Goal: Task Accomplishment & Management: Use online tool/utility

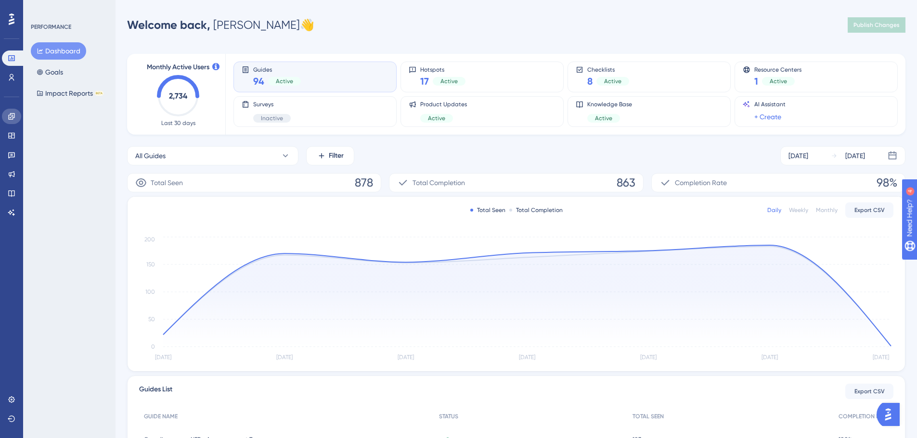
click at [20, 116] on link at bounding box center [11, 116] width 19 height 15
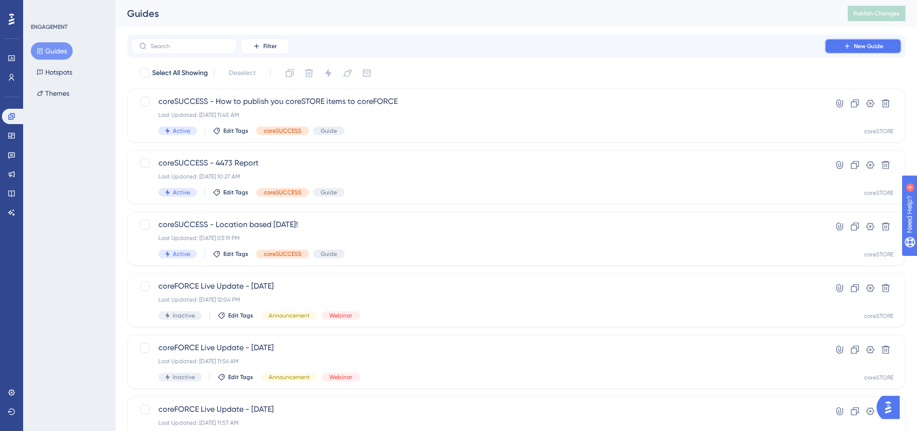
click at [844, 42] on button "New Guide" at bounding box center [862, 45] width 77 height 15
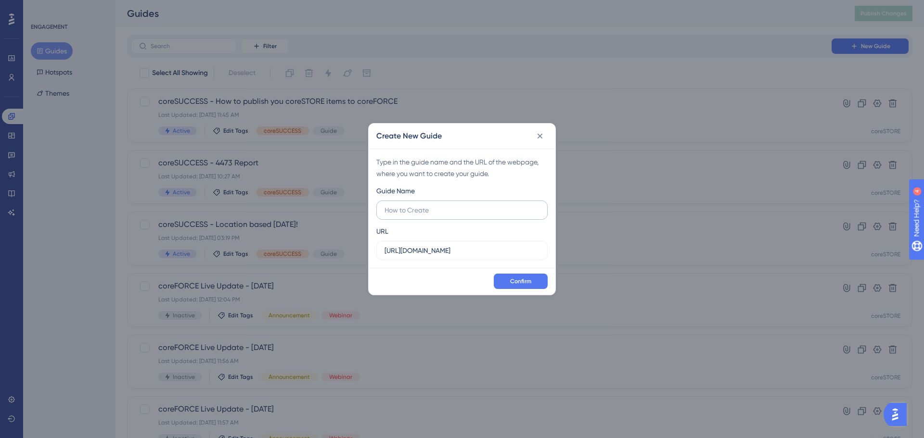
click at [447, 210] on input "text" at bounding box center [461, 210] width 155 height 11
type input "coreSTORE - [DATE] reminder"
click at [536, 278] on button "Confirm" at bounding box center [521, 281] width 54 height 15
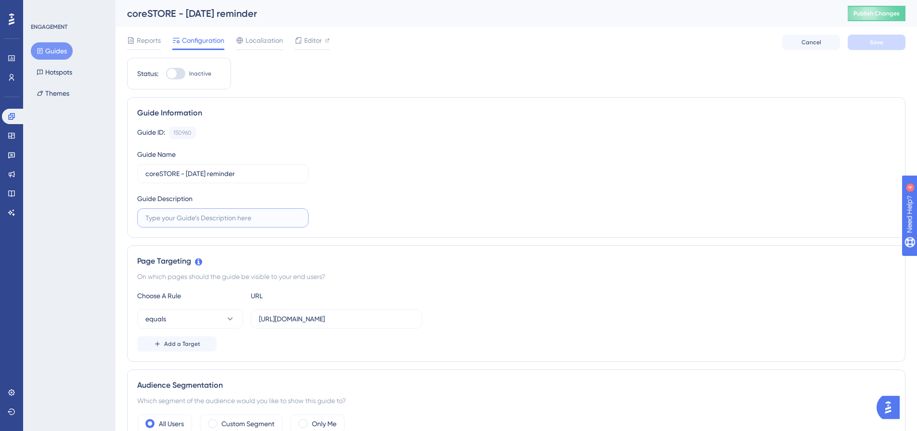
click at [253, 218] on input "text" at bounding box center [222, 218] width 155 height 11
click at [179, 75] on div at bounding box center [175, 74] width 19 height 12
click at [166, 74] on input "Inactive" at bounding box center [166, 74] width 0 height 0
checkbox input "true"
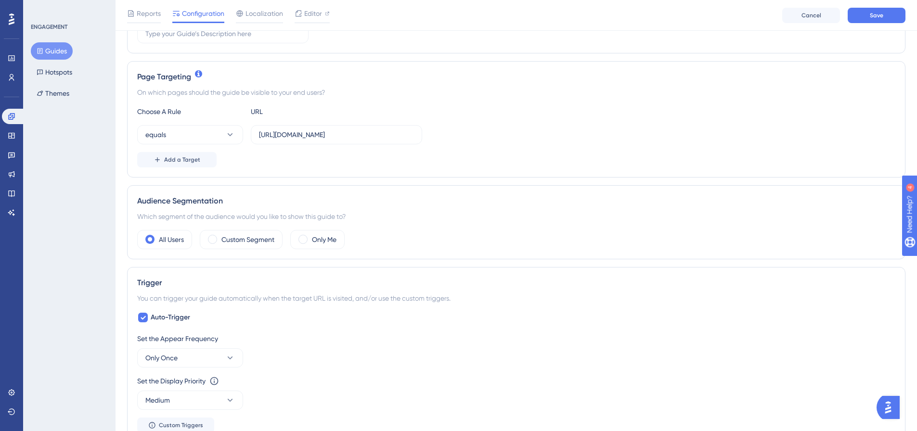
scroll to position [241, 0]
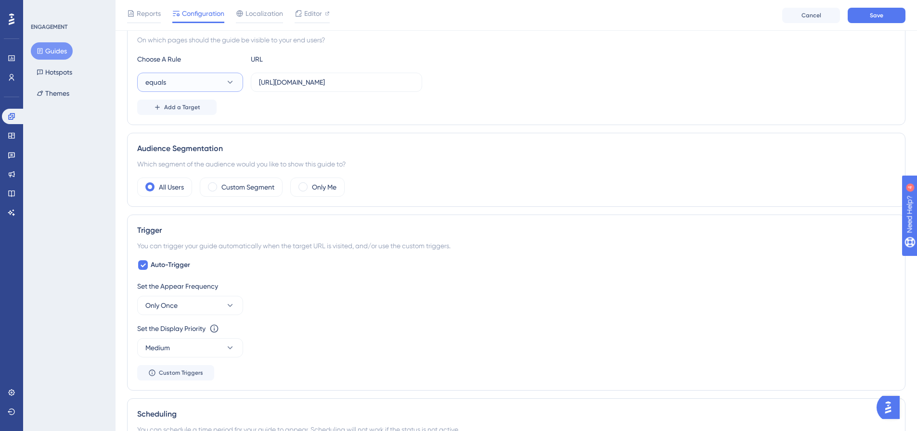
click at [202, 84] on button "equals" at bounding box center [190, 82] width 106 height 19
click at [172, 152] on span "contains" at bounding box center [164, 150] width 26 height 12
click at [198, 116] on div "Page Targeting On which pages should the guide be visible to your end users? Ch…" at bounding box center [516, 67] width 778 height 116
click at [198, 111] on span "Add a Target" at bounding box center [182, 107] width 36 height 8
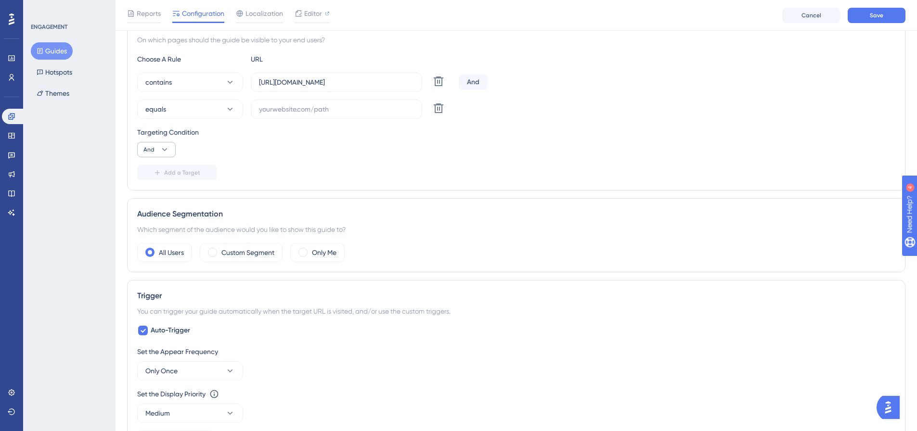
drag, startPoint x: 146, startPoint y: 140, endPoint x: 155, endPoint y: 151, distance: 14.4
click at [148, 143] on div "Targeting Condition And" at bounding box center [516, 142] width 758 height 31
click at [156, 151] on button "And" at bounding box center [156, 149] width 38 height 15
click at [158, 197] on div "Or Or" at bounding box center [156, 196] width 18 height 19
click at [312, 83] on input "[URL][DOMAIN_NAME]" at bounding box center [336, 82] width 155 height 11
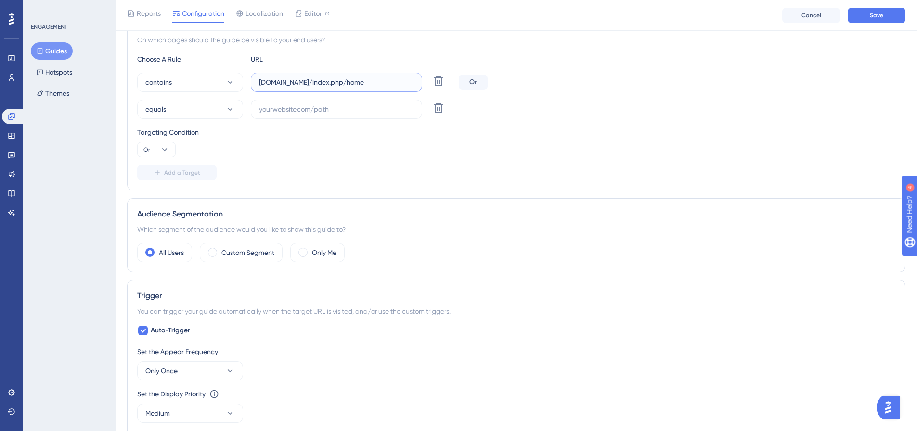
drag, startPoint x: 390, startPoint y: 86, endPoint x: 246, endPoint y: 88, distance: 143.4
click at [246, 88] on div "contains [DOMAIN_NAME]/index.php/home Delete" at bounding box center [296, 82] width 318 height 19
type input "[DOMAIN_NAME]/index.php/home"
click at [312, 112] on input "text" at bounding box center [336, 109] width 155 height 11
paste input "[DOMAIN_NAME]/index.php/home"
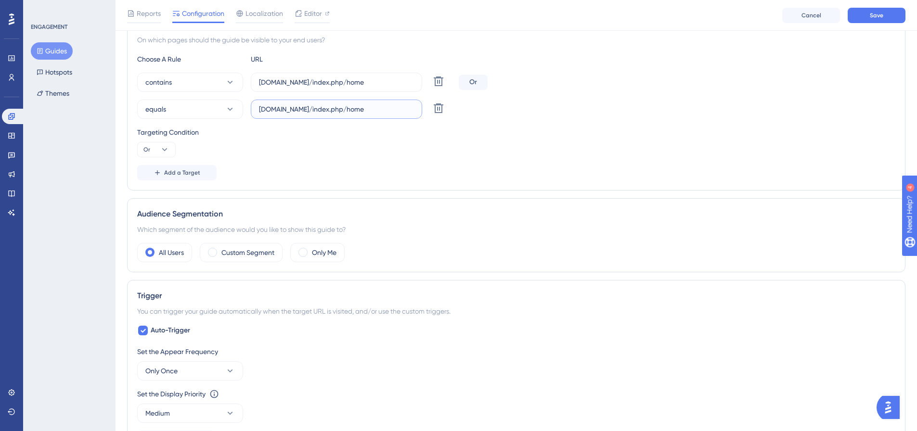
click at [293, 108] on input "[DOMAIN_NAME]/index.php/home" at bounding box center [336, 109] width 155 height 11
type input "[DOMAIN_NAME]/index.php/home"
click at [354, 158] on div "Choose A Rule URL contains [DOMAIN_NAME]/index.php/home Delete Or equals [DOMAI…" at bounding box center [516, 116] width 758 height 127
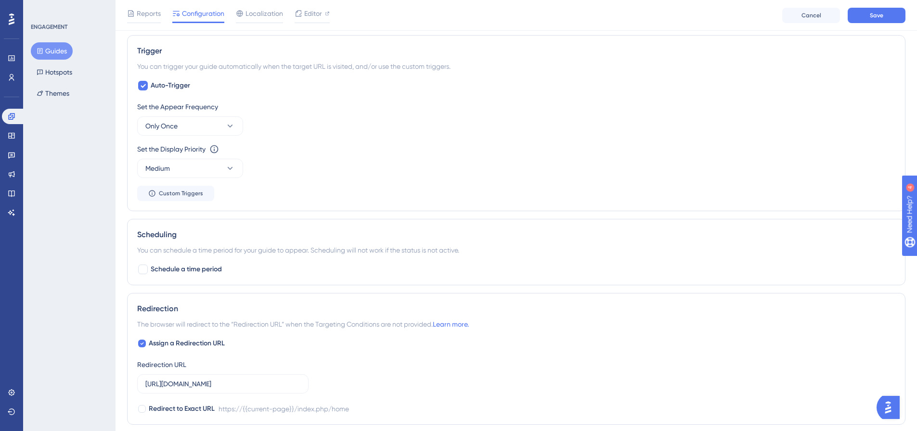
scroll to position [433, 0]
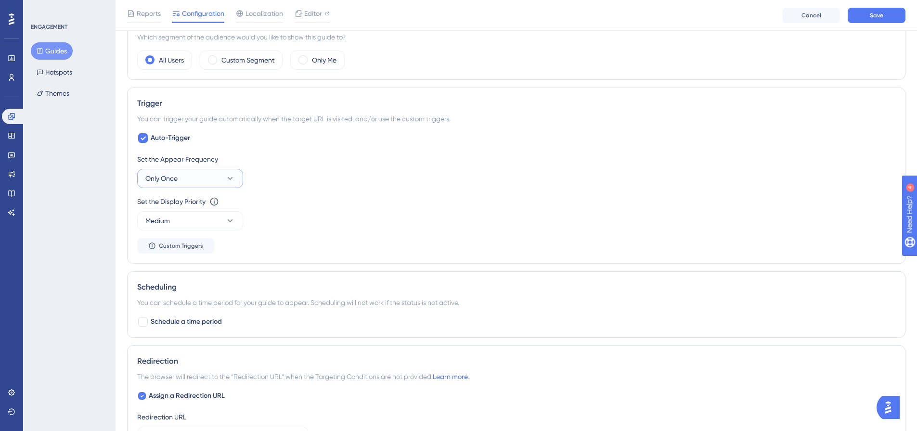
click at [214, 175] on button "Only Once" at bounding box center [190, 178] width 106 height 19
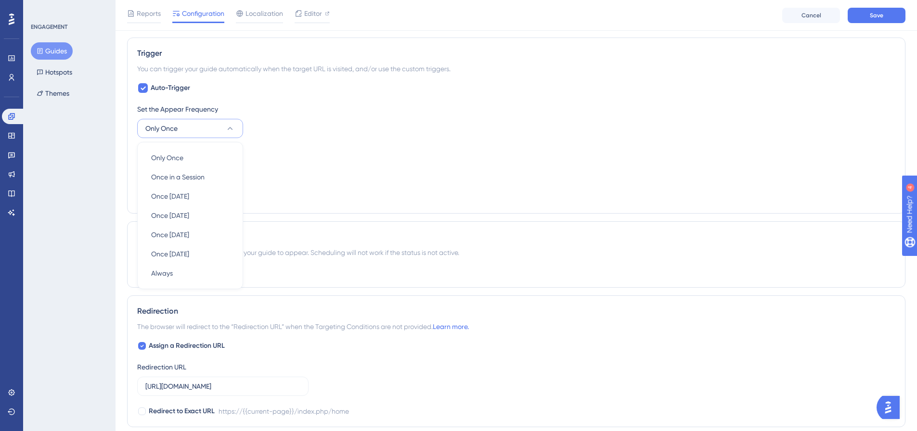
click at [217, 123] on button "Only Once" at bounding box center [190, 128] width 106 height 19
click at [213, 171] on button "Medium" at bounding box center [190, 170] width 106 height 19
click at [190, 272] on span "Schedule a time period" at bounding box center [186, 272] width 71 height 12
checkbox input "true"
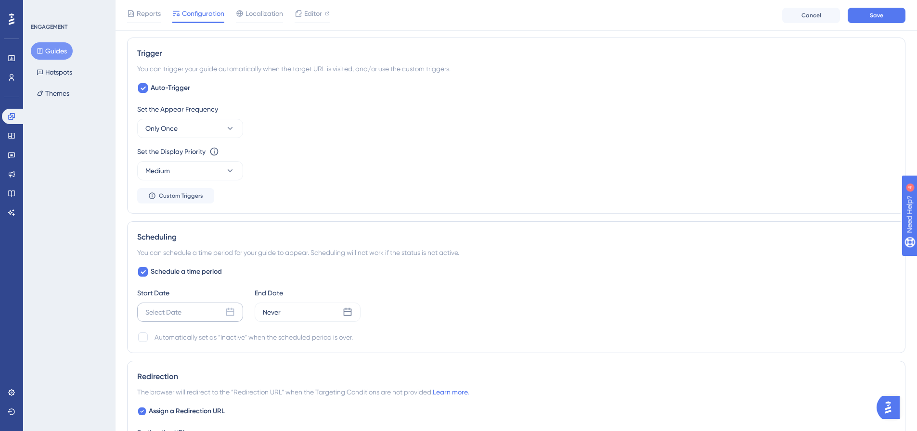
click at [198, 314] on div "Select Date" at bounding box center [190, 312] width 106 height 19
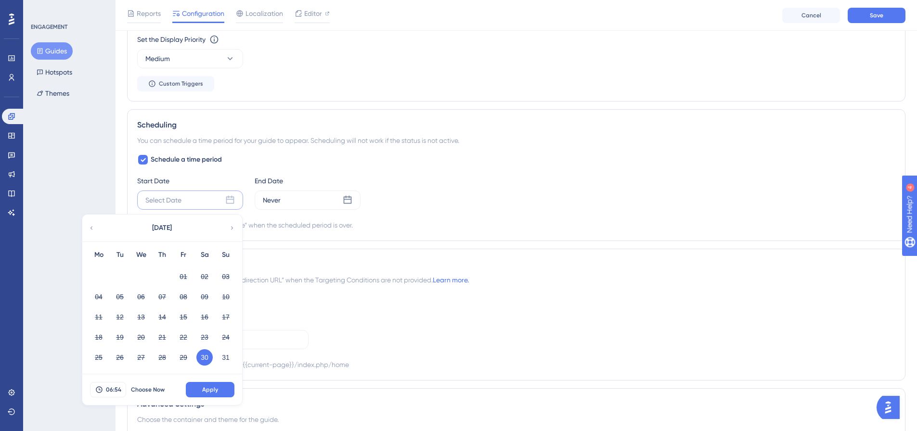
scroll to position [627, 0]
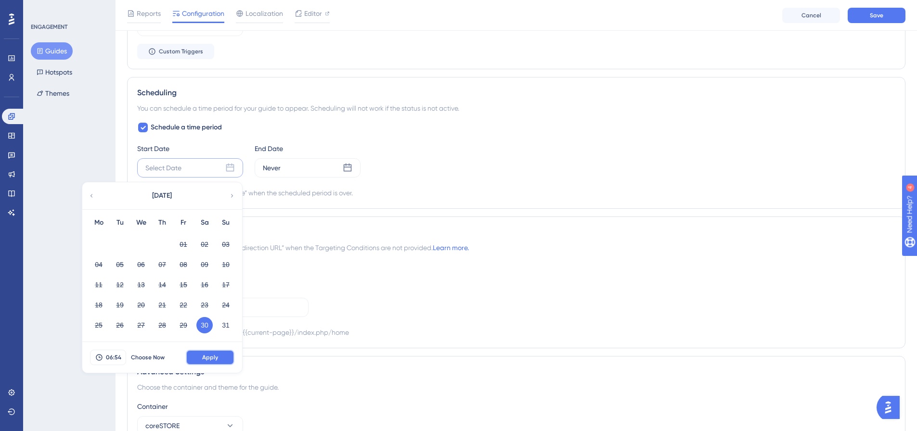
click at [213, 358] on span "Apply" at bounding box center [210, 358] width 16 height 8
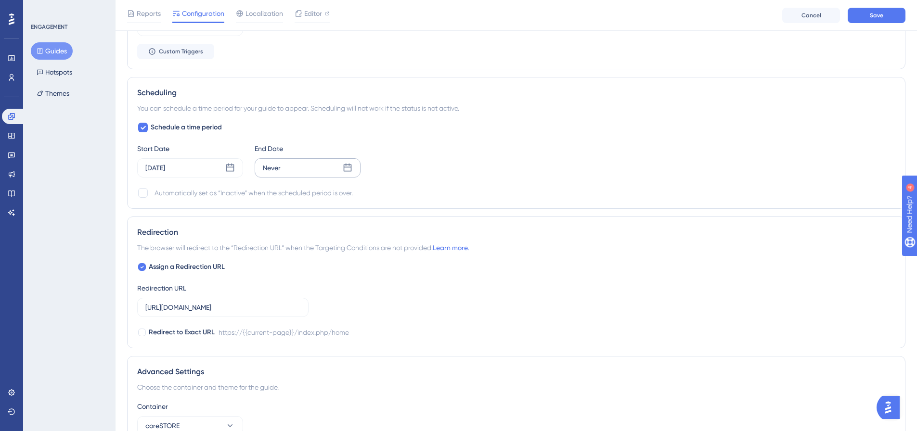
click at [283, 173] on div "Never" at bounding box center [308, 167] width 106 height 19
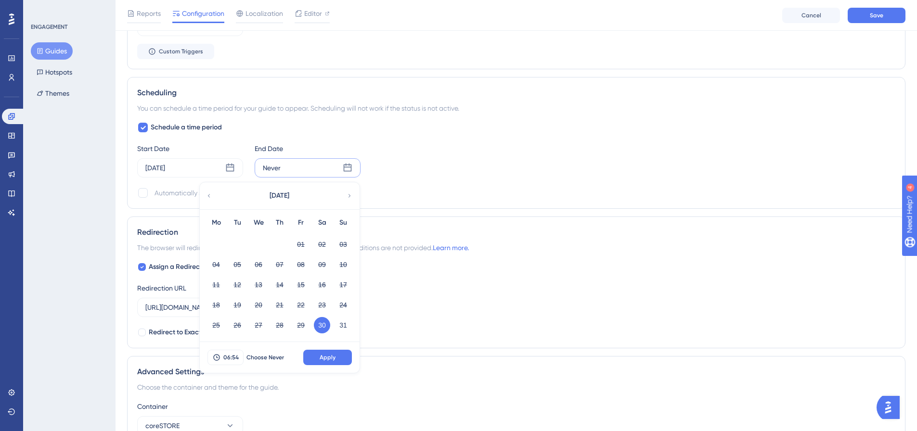
click at [347, 192] on icon at bounding box center [349, 196] width 7 height 9
click at [211, 246] on button "01" at bounding box center [216, 244] width 16 height 16
click at [223, 355] on span "06:54" at bounding box center [230, 358] width 15 height 8
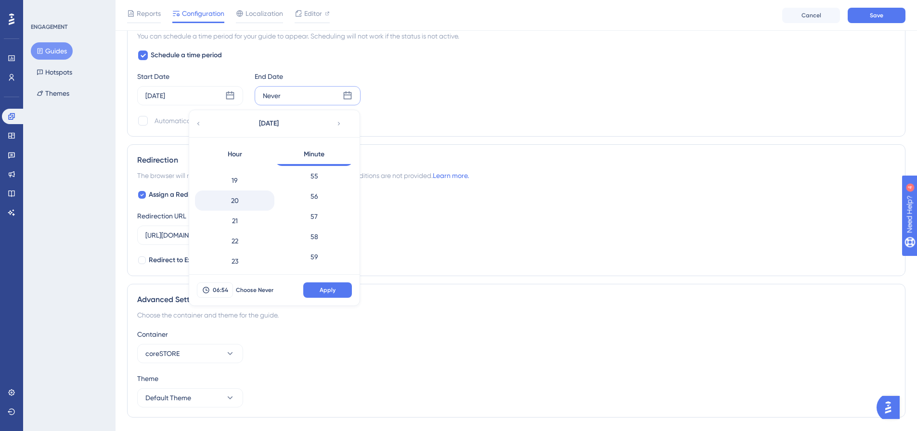
scroll to position [382, 0]
click at [241, 261] on div "23" at bounding box center [234, 257] width 79 height 20
click at [326, 253] on div "59" at bounding box center [313, 257] width 79 height 20
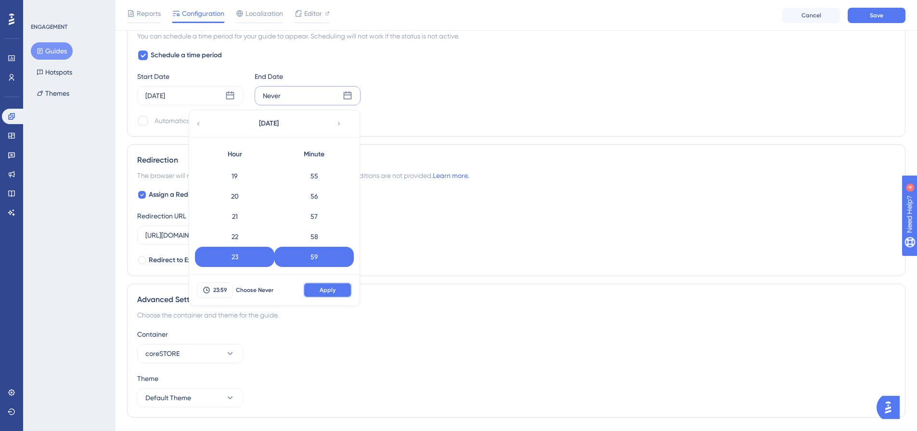
click at [328, 290] on span "Apply" at bounding box center [328, 290] width 16 height 8
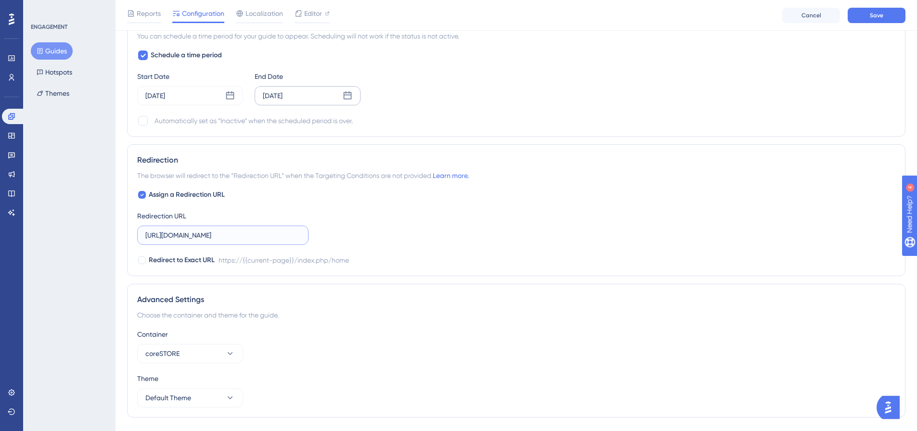
drag, startPoint x: 246, startPoint y: 234, endPoint x: 140, endPoint y: 235, distance: 106.3
click at [141, 235] on label "[URL][DOMAIN_NAME]" at bounding box center [222, 235] width 171 height 19
type input "index.php/home"
click at [392, 310] on div "Choose the container and theme for the guide." at bounding box center [516, 315] width 758 height 12
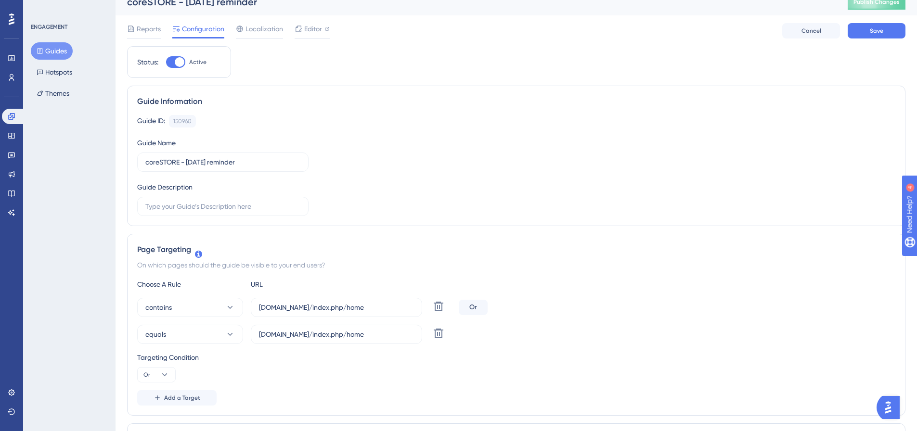
scroll to position [0, 0]
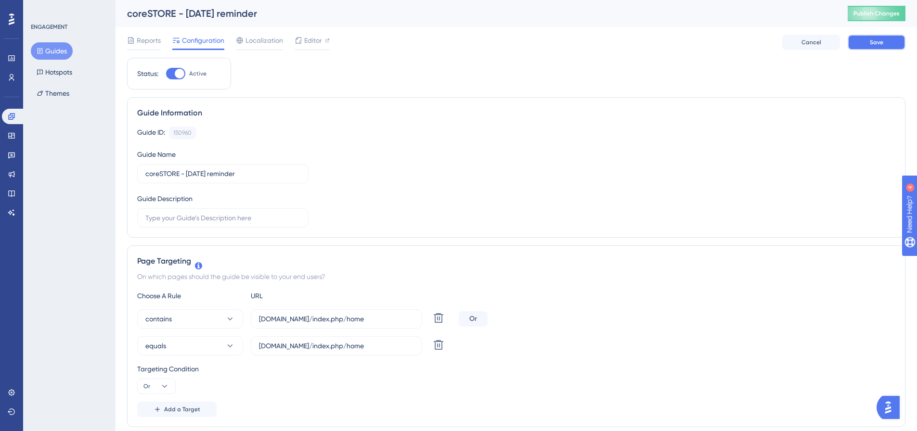
click at [869, 45] on button "Save" at bounding box center [876, 42] width 58 height 15
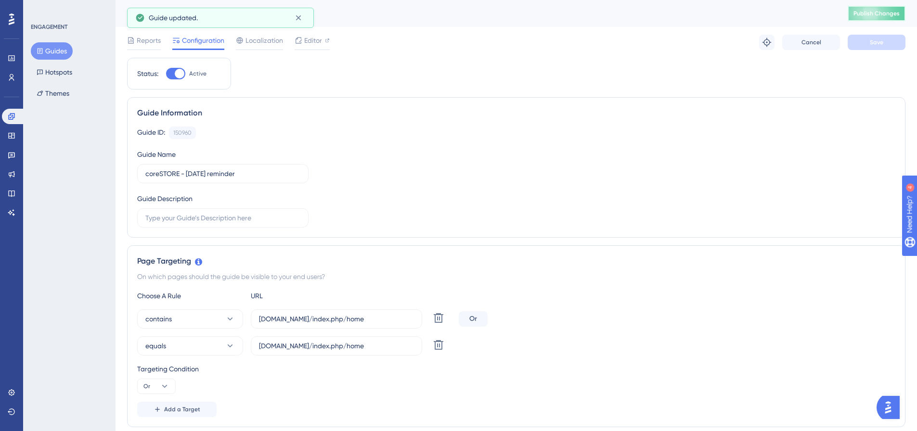
click at [892, 14] on span "Publish Changes" at bounding box center [876, 14] width 46 height 8
click at [10, 135] on icon at bounding box center [12, 136] width 8 height 8
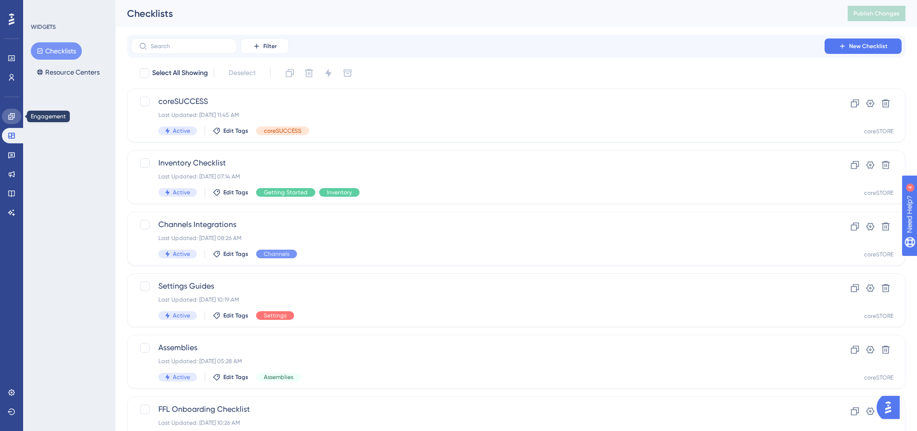
click at [14, 122] on link at bounding box center [11, 116] width 19 height 15
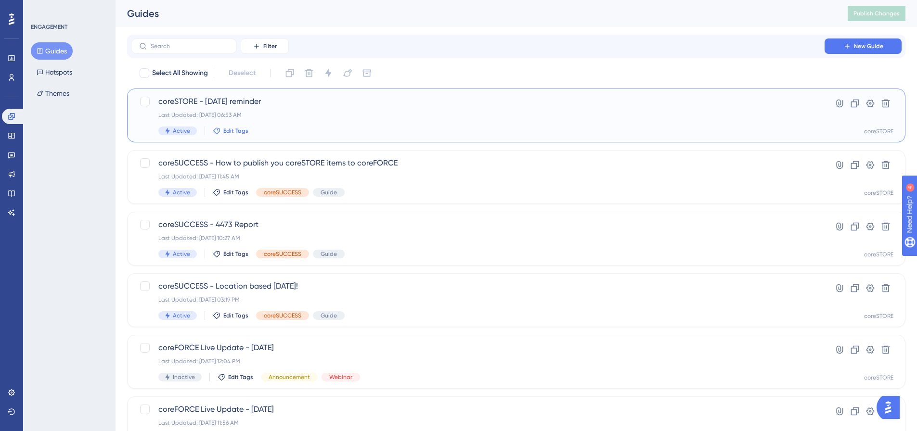
click at [237, 131] on span "Edit Tags" at bounding box center [235, 131] width 25 height 8
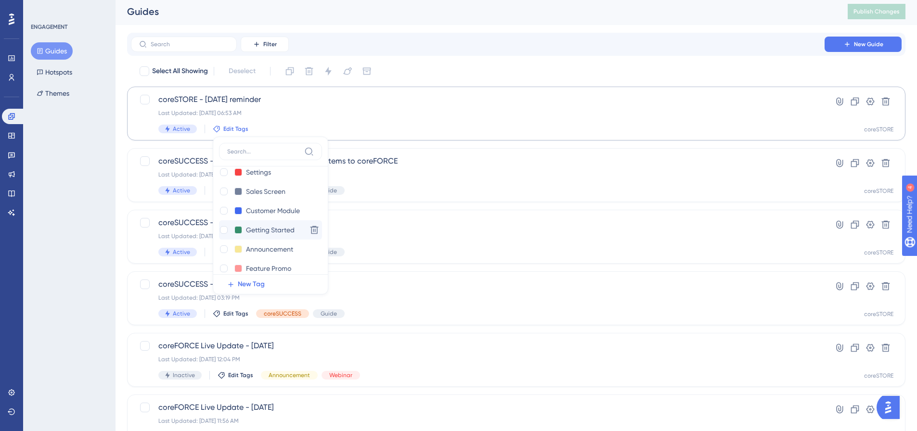
scroll to position [250, 0]
click at [223, 240] on div at bounding box center [224, 240] width 8 height 8
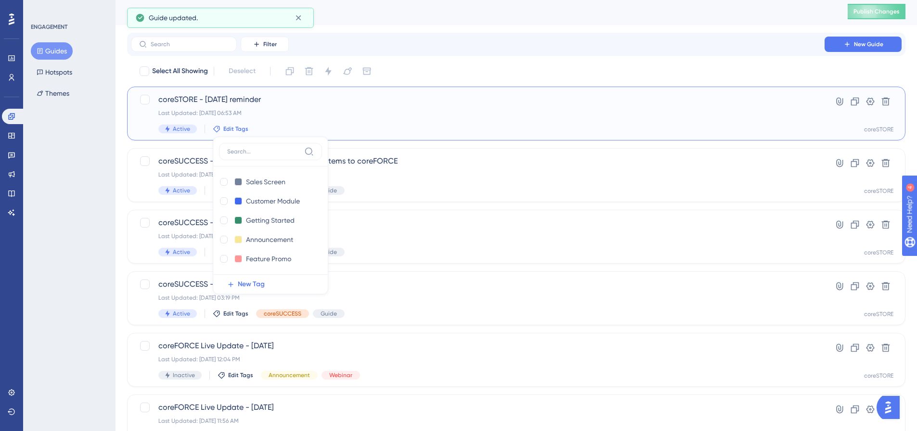
checkbox input "true"
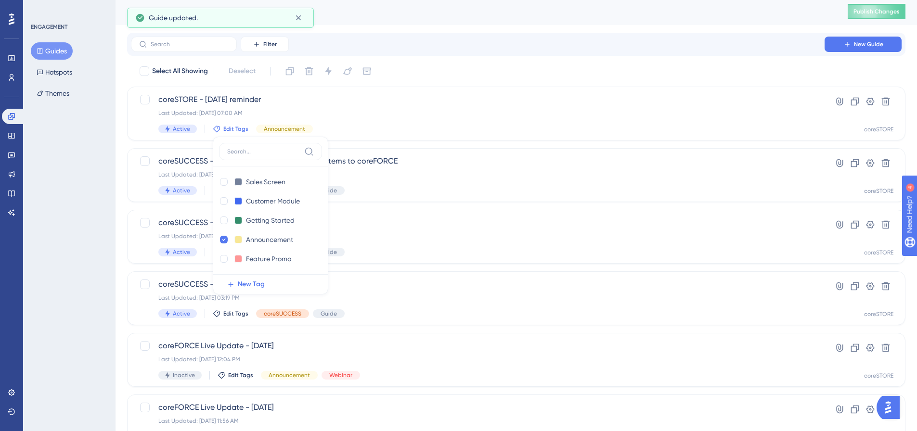
click at [85, 177] on div "ENGAGEMENT Guides Hotspots Themes" at bounding box center [69, 215] width 92 height 431
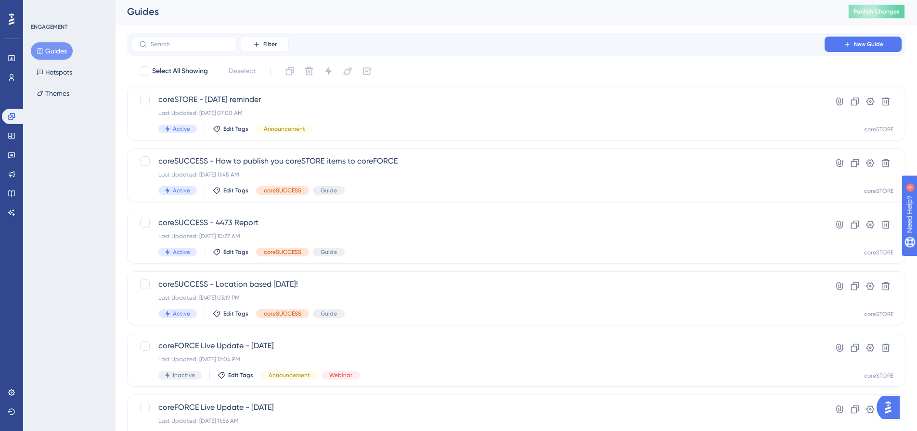
click at [895, 15] on span "Publish Changes" at bounding box center [876, 12] width 46 height 8
